Goal: Find specific page/section: Find specific page/section

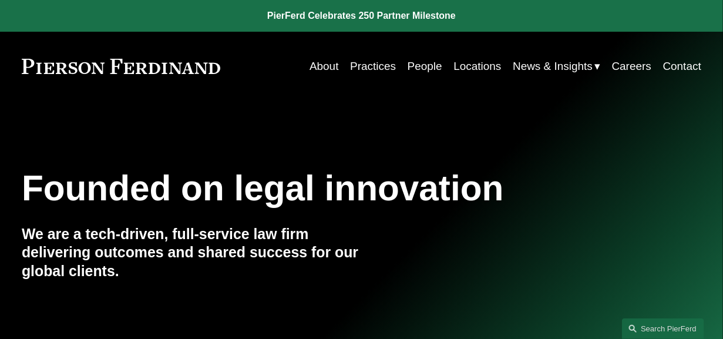
click at [420, 70] on link "People" at bounding box center [425, 66] width 35 height 22
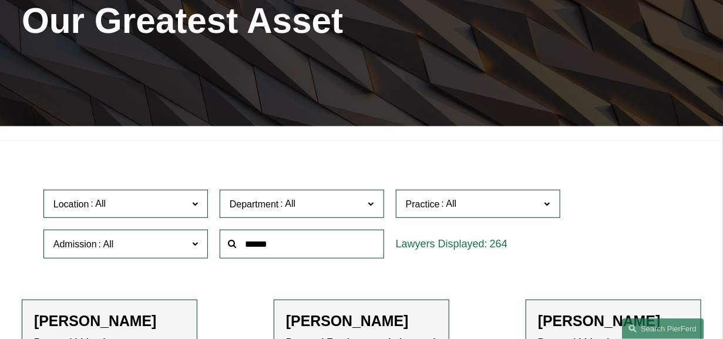
scroll to position [220, 0]
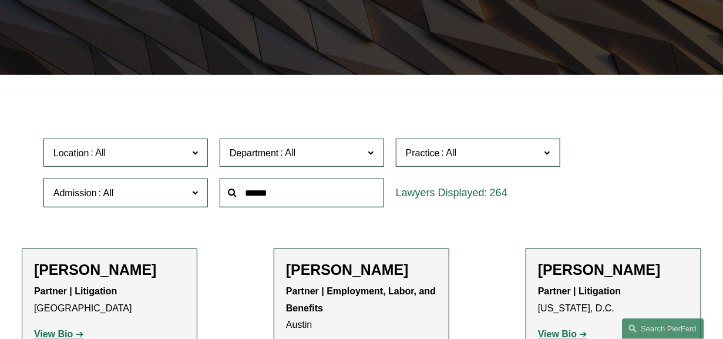
click at [301, 196] on input "text" at bounding box center [302, 193] width 164 height 29
type input "****"
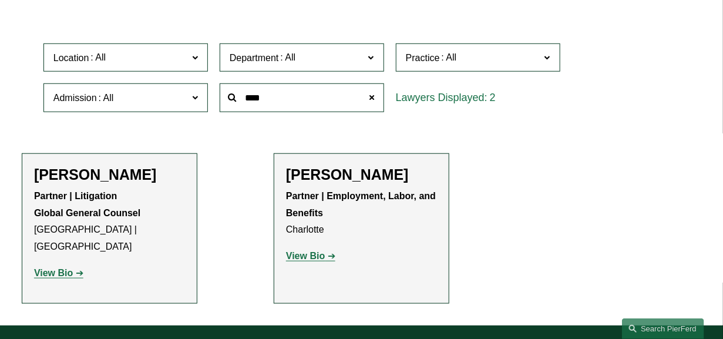
scroll to position [366, 0]
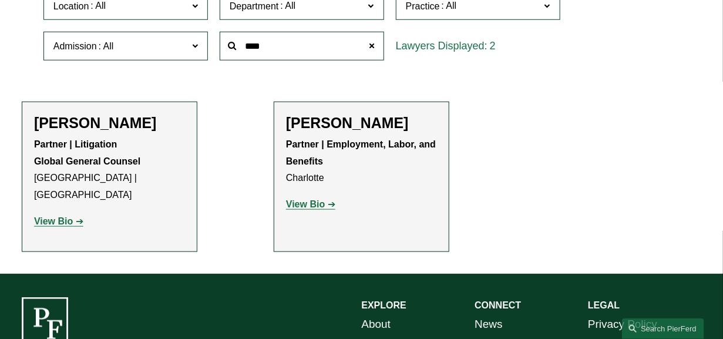
click at [311, 208] on strong "View Bio" at bounding box center [305, 204] width 39 height 10
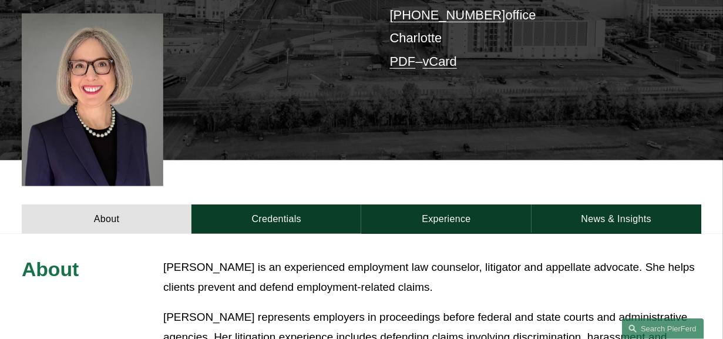
scroll to position [366, 0]
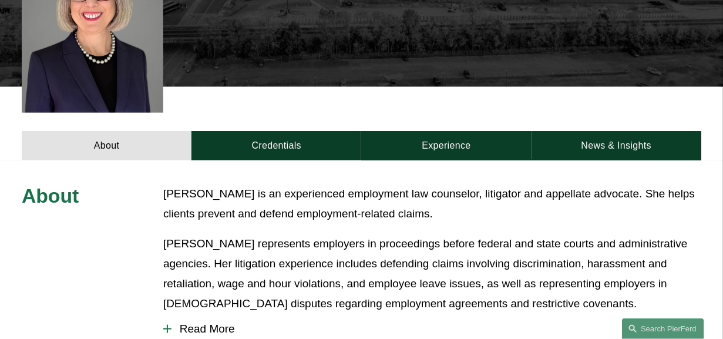
click at [274, 131] on link "Credentials" at bounding box center [276, 145] width 170 height 29
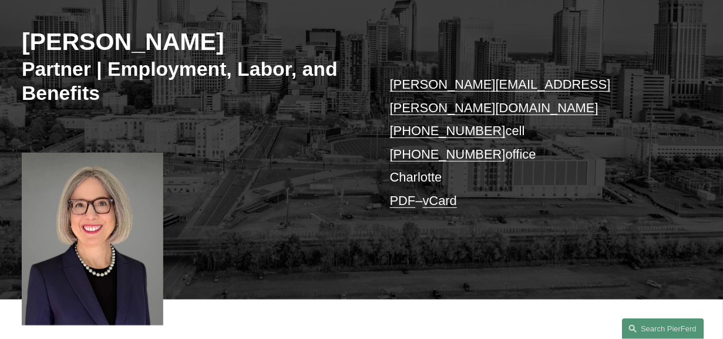
scroll to position [73, 0]
